Goal: Information Seeking & Learning: Learn about a topic

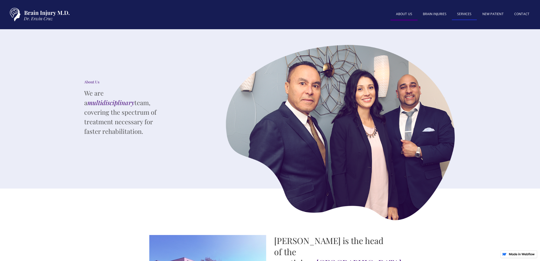
click at [467, 15] on link "SERVICES" at bounding box center [464, 14] width 25 height 11
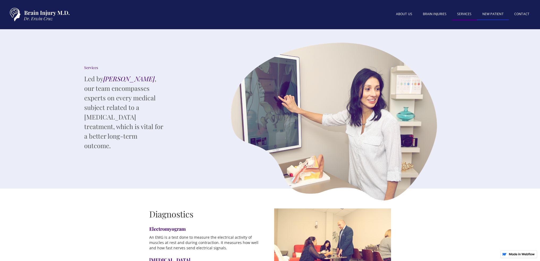
click at [494, 12] on link "New patient" at bounding box center [493, 14] width 32 height 11
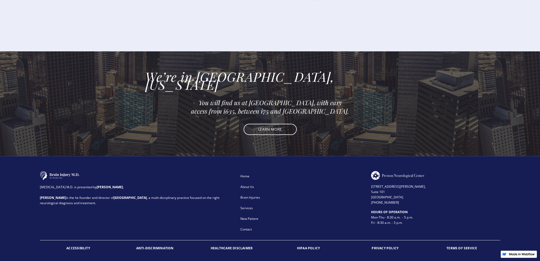
scroll to position [676, 0]
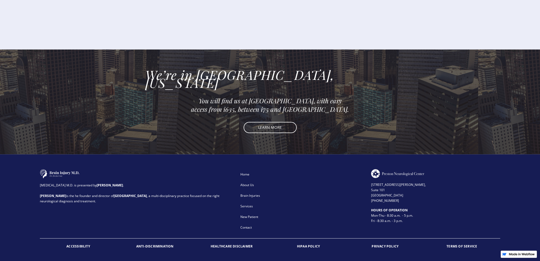
click at [252, 182] on div "About Us" at bounding box center [302, 184] width 124 height 5
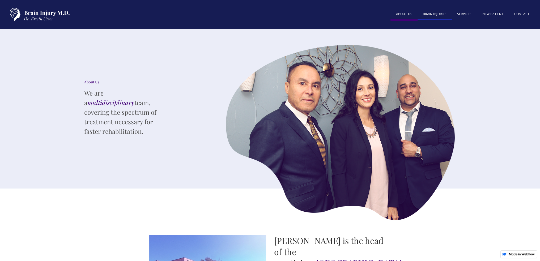
click at [431, 16] on link "BRAIN INJURIES" at bounding box center [434, 14] width 34 height 11
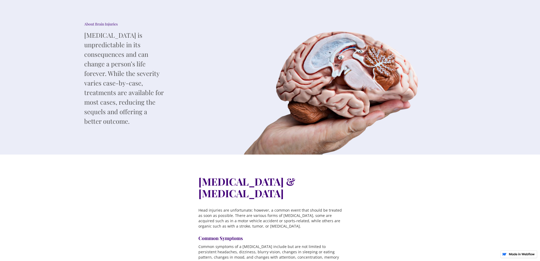
scroll to position [27, 0]
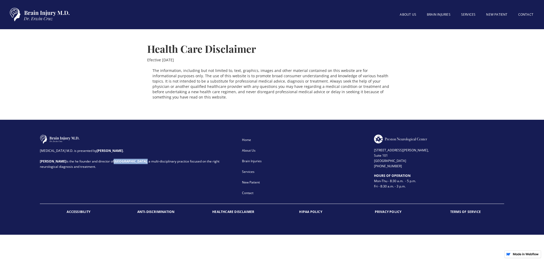
drag, startPoint x: 103, startPoint y: 162, endPoint x: 148, endPoint y: 160, distance: 44.9
click at [148, 160] on div "[MEDICAL_DATA] M.D. is presented by [PERSON_NAME] . [PERSON_NAME] is the he fou…" at bounding box center [137, 156] width 195 height 25
copy div "[GEOGRAPHIC_DATA] ,"
